Goal: Information Seeking & Learning: Understand process/instructions

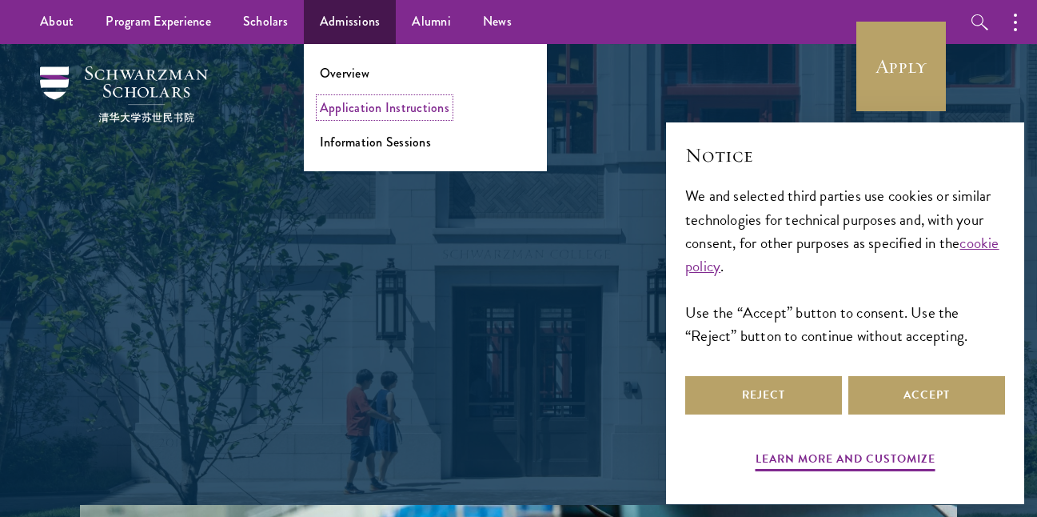
click at [354, 105] on link "Application Instructions" at bounding box center [385, 107] width 130 height 18
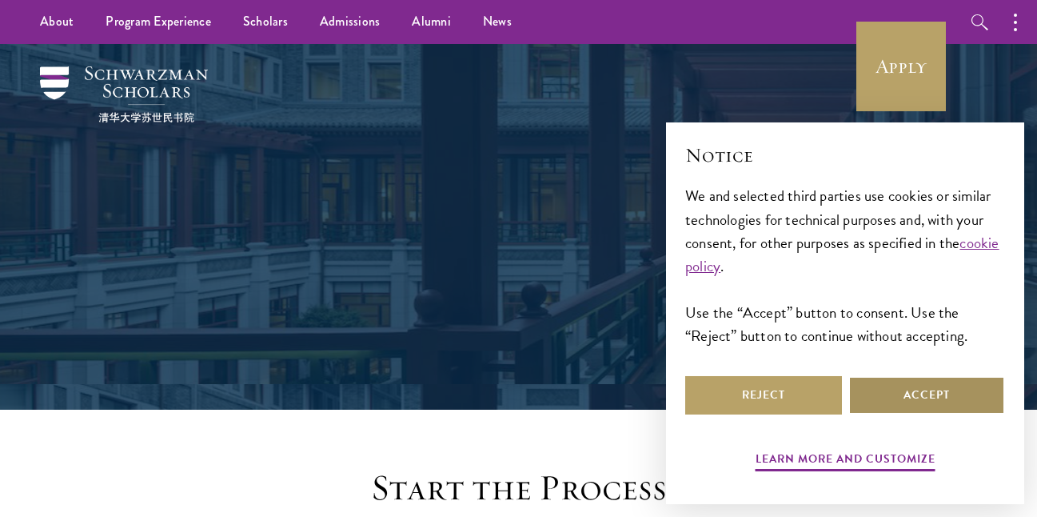
click at [900, 405] on button "Accept" at bounding box center [927, 395] width 157 height 38
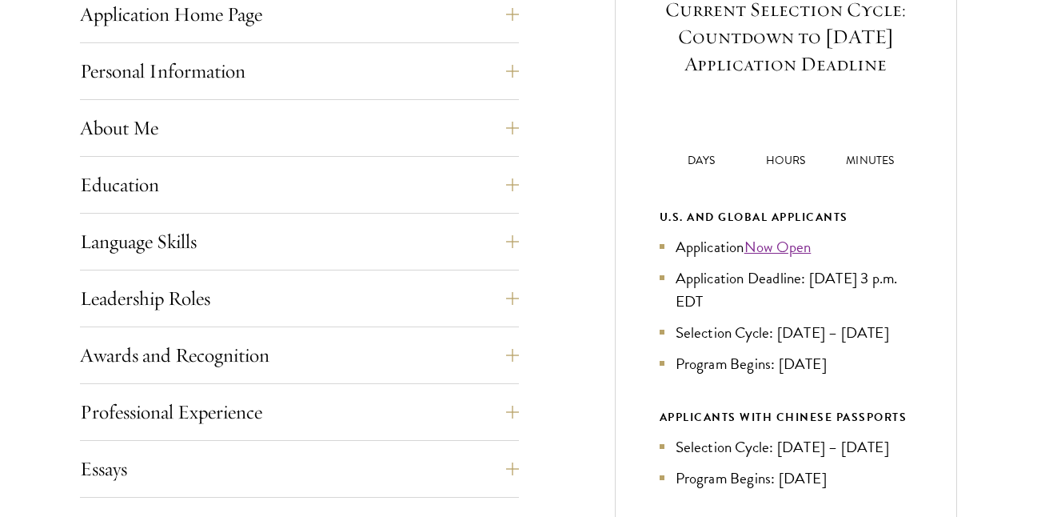
scroll to position [704, 0]
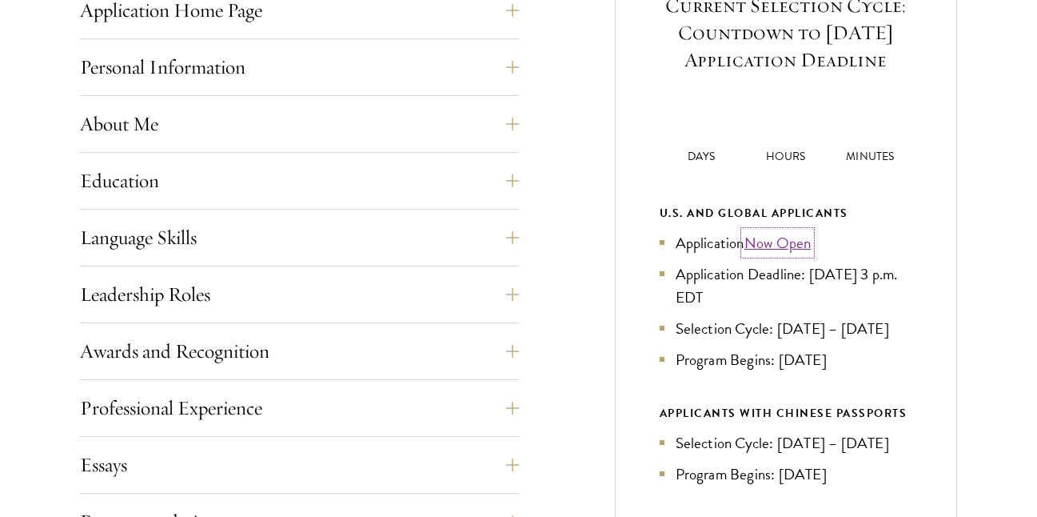
click at [781, 254] on link "Now Open" at bounding box center [778, 242] width 67 height 23
